Goal: Transaction & Acquisition: Download file/media

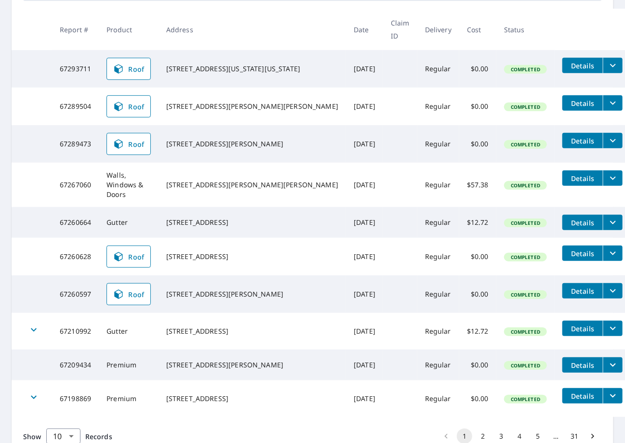
scroll to position [204, 0]
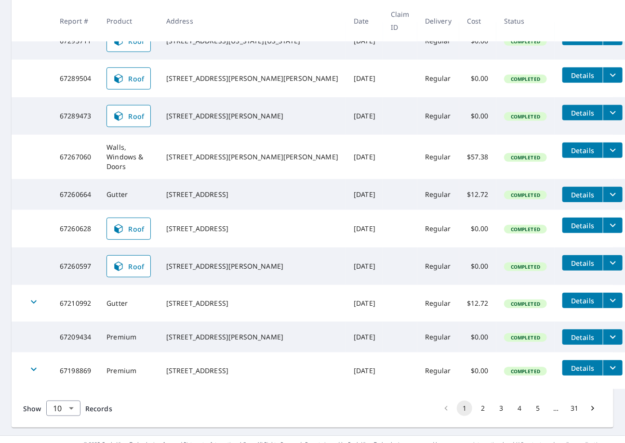
click at [568, 221] on span "Details" at bounding box center [582, 225] width 29 height 9
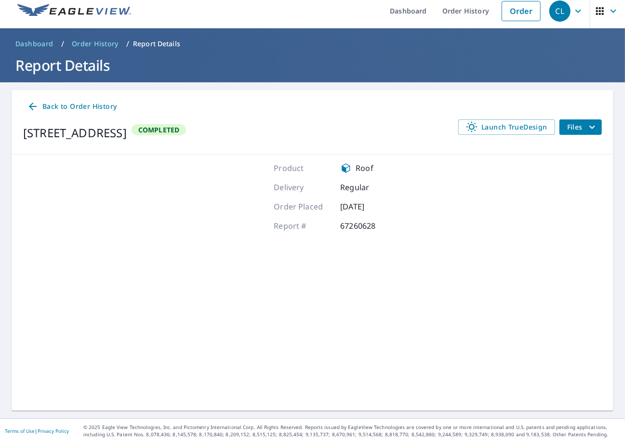
scroll to position [6, 0]
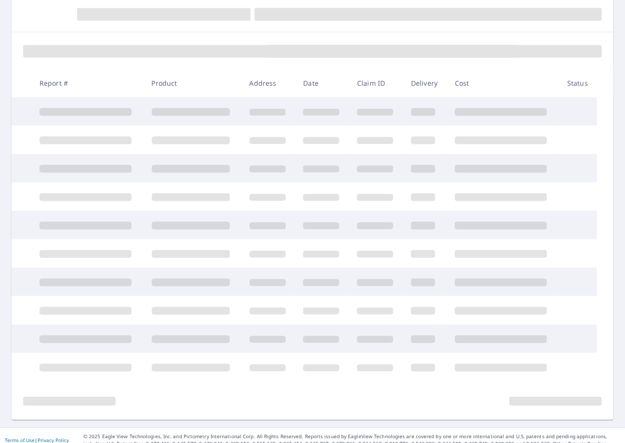
scroll to position [98, 0]
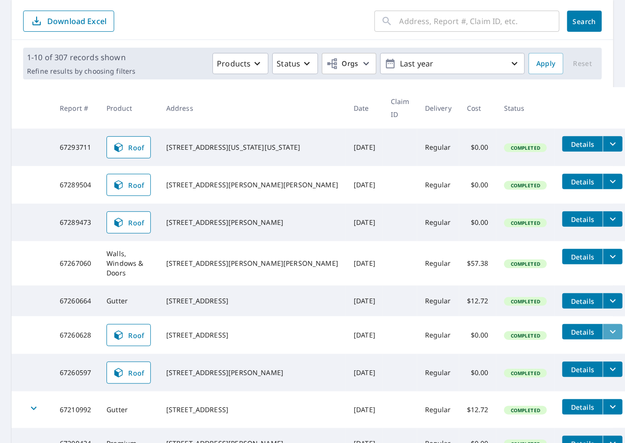
click at [607, 326] on icon "filesDropdownBtn-67260628" at bounding box center [613, 332] width 12 height 12
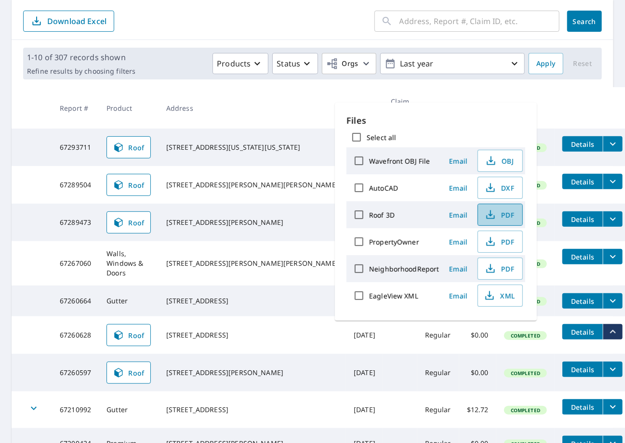
click at [502, 216] on span "PDF" at bounding box center [499, 215] width 31 height 12
click at [288, 27] on form "​ Search Download Excel" at bounding box center [312, 21] width 579 height 21
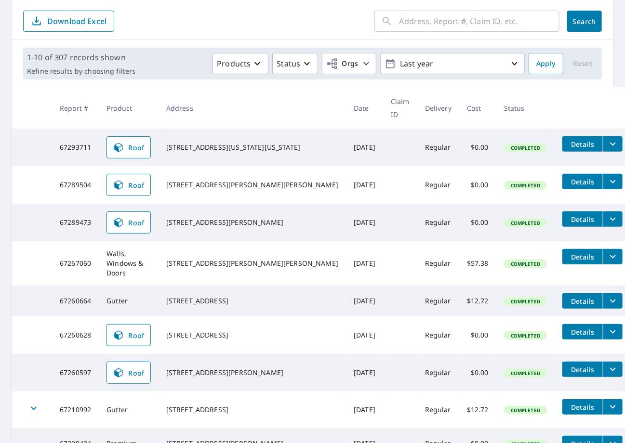
click at [607, 326] on icon "filesDropdownBtn-67260628" at bounding box center [613, 332] width 12 height 12
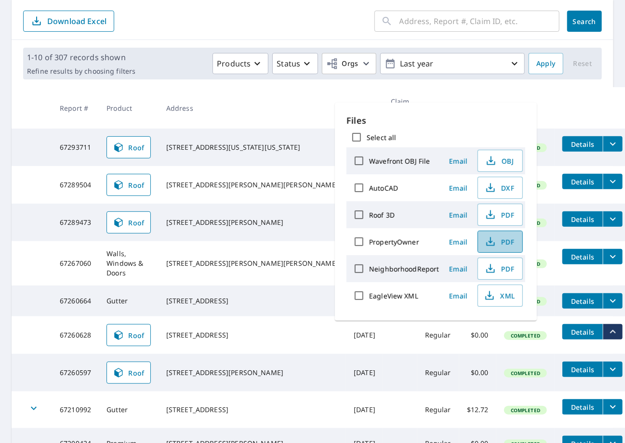
click at [507, 242] on span "PDF" at bounding box center [499, 242] width 31 height 12
click at [510, 188] on span "DXF" at bounding box center [499, 188] width 31 height 12
click at [555, 99] on th at bounding box center [593, 107] width 76 height 41
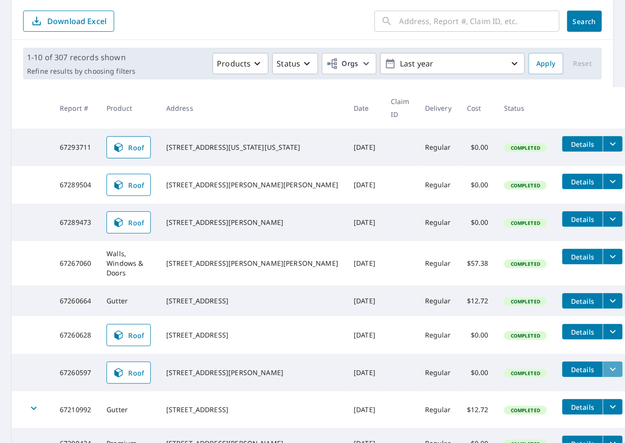
click at [607, 364] on icon "filesDropdownBtn-67260597" at bounding box center [613, 370] width 12 height 12
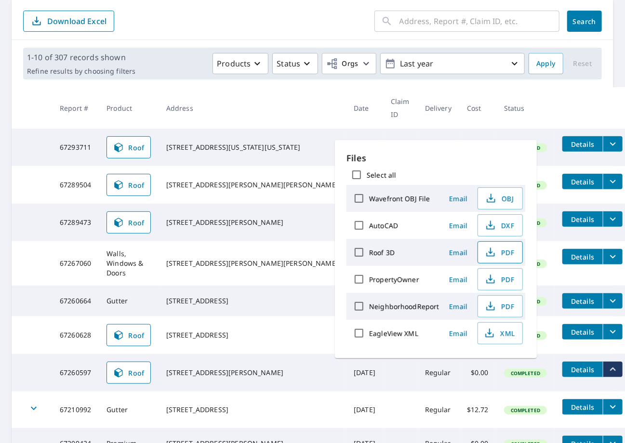
click at [508, 254] on span "PDF" at bounding box center [499, 253] width 31 height 12
click at [506, 278] on span "PDF" at bounding box center [499, 280] width 31 height 12
click at [511, 253] on span "PDF" at bounding box center [499, 253] width 31 height 12
